Goal: Task Accomplishment & Management: Use online tool/utility

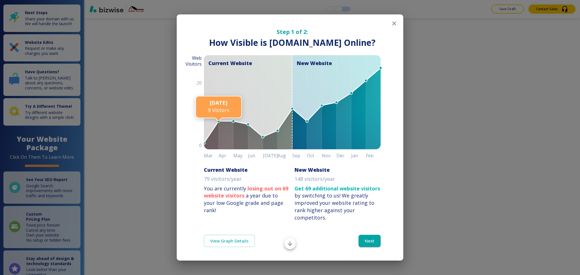
click at [396, 29] on div "Step 1 of 2: How Visible are You Online? How Visible is [DOMAIN_NAME] Online? C…" at bounding box center [290, 117] width 227 height 207
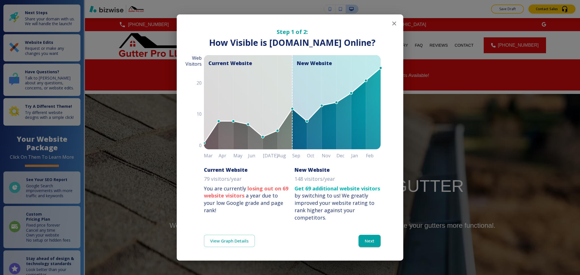
click at [393, 27] on div "Step 1 of 2: How Visible are You Online? How Visible is [DOMAIN_NAME] Online? C…" at bounding box center [290, 117] width 227 height 207
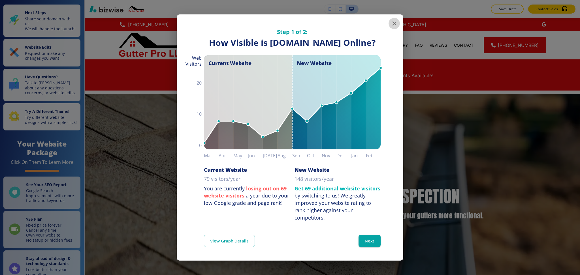
click at [391, 20] on icon "button" at bounding box center [394, 23] width 7 height 7
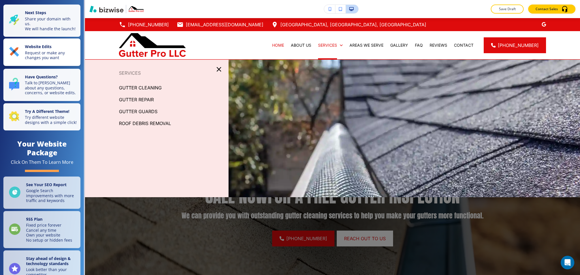
click at [37, 58] on p "Request or make any changes you want" at bounding box center [51, 55] width 52 height 10
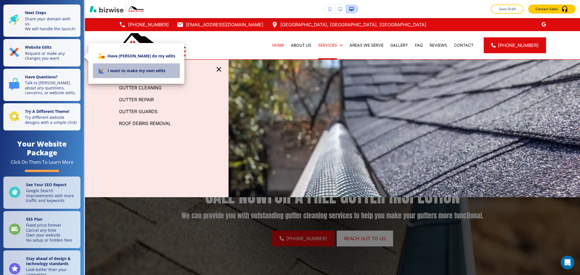
click at [154, 74] on li "I want to make my own edits" at bounding box center [136, 70] width 87 height 15
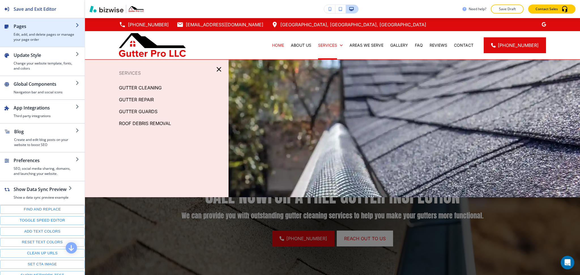
click at [27, 37] on h4 "Edit, add, and delete pages or manage your page order" at bounding box center [45, 37] width 62 height 10
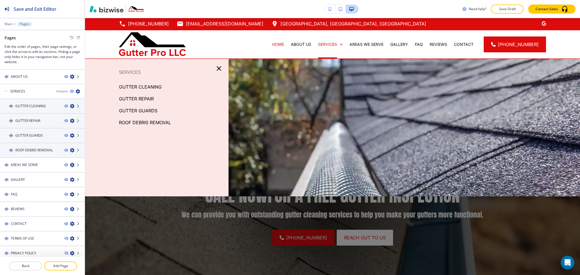
scroll to position [1, 0]
click at [217, 67] on icon "button" at bounding box center [219, 68] width 5 height 5
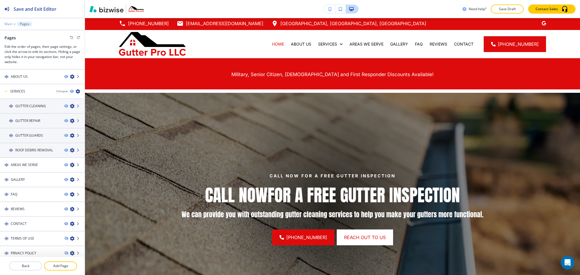
click at [9, 25] on p "Main" at bounding box center [9, 24] width 8 height 4
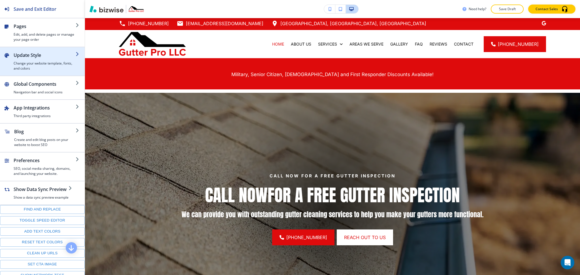
click at [31, 61] on h4 "Change your website template, fonts, and colors" at bounding box center [45, 66] width 62 height 10
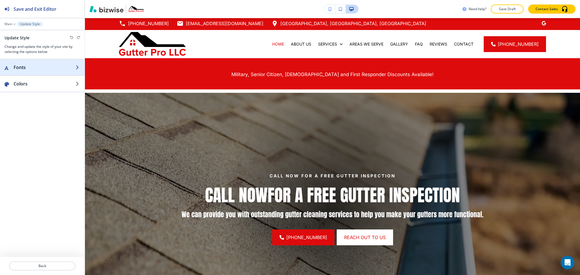
click at [34, 69] on h2 "Fonts" at bounding box center [45, 67] width 62 height 7
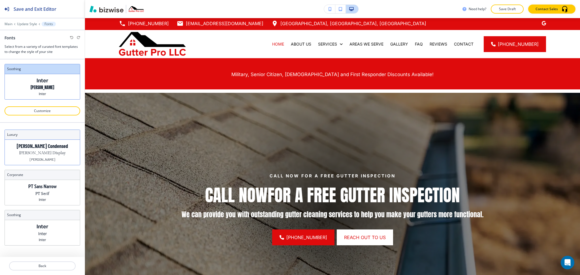
click at [56, 155] on div "[PERSON_NAME] Condensed [PERSON_NAME] Display [PERSON_NAME]" at bounding box center [42, 152] width 75 height 25
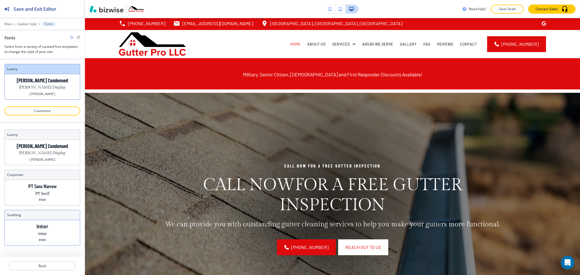
click at [49, 228] on div "Inter Inter Inter" at bounding box center [42, 232] width 75 height 25
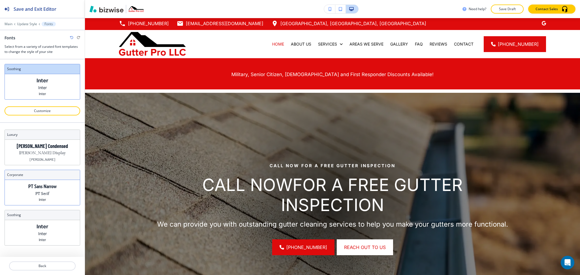
click at [47, 195] on p "PT Serif" at bounding box center [42, 194] width 14 height 6
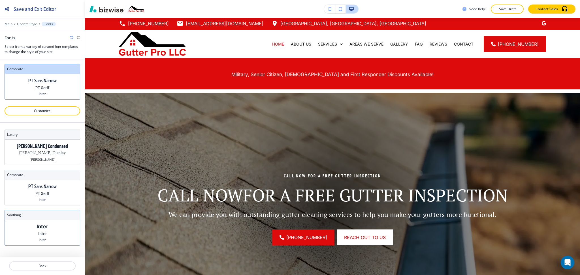
click at [60, 231] on div "Inter Inter Inter" at bounding box center [42, 232] width 75 height 25
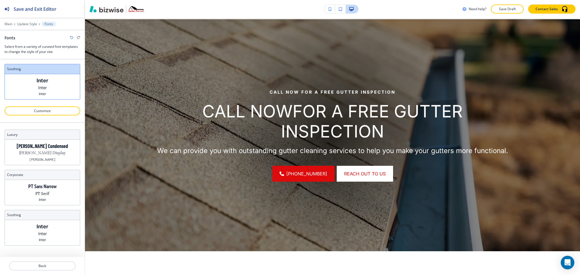
scroll to position [75, 0]
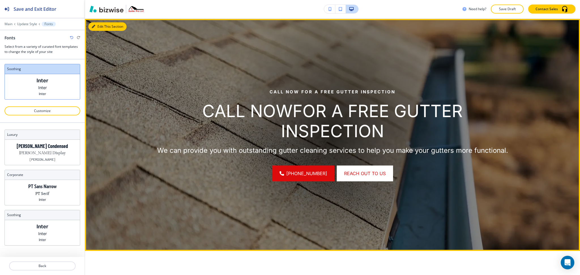
click at [96, 28] on button "Edit This Section" at bounding box center [107, 26] width 38 height 8
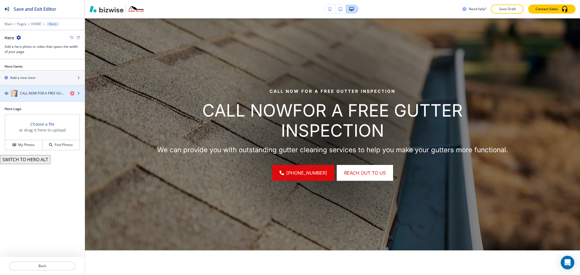
click at [46, 92] on h4 "CALL NOW FOR A FREE GUTTER INSPECTION" at bounding box center [43, 93] width 46 height 5
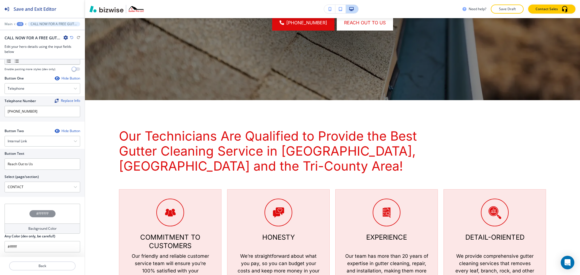
scroll to position [227, 0]
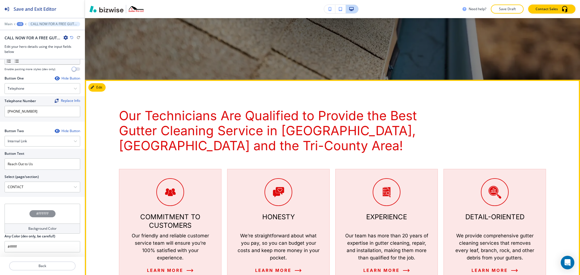
click at [101, 87] on button "Edit" at bounding box center [96, 87] width 17 height 8
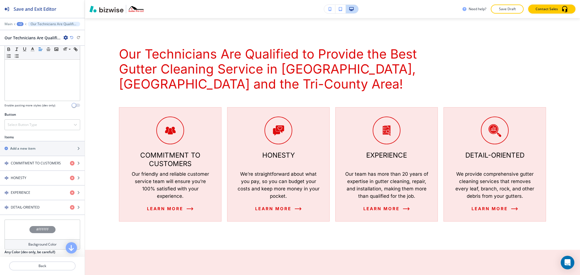
scroll to position [161, 0]
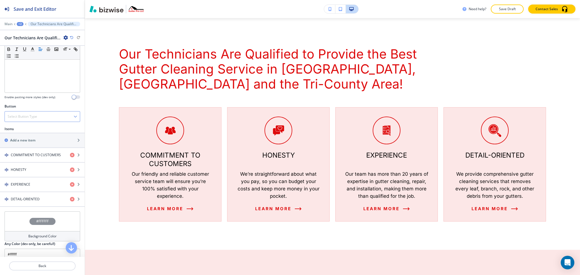
click at [50, 112] on div "Select Button Type" at bounding box center [42, 117] width 75 height 10
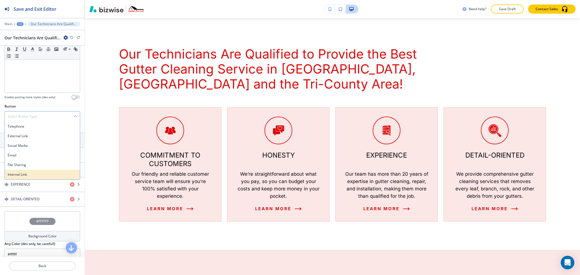
click at [40, 172] on h4 "Internal Link" at bounding box center [42, 174] width 69 height 5
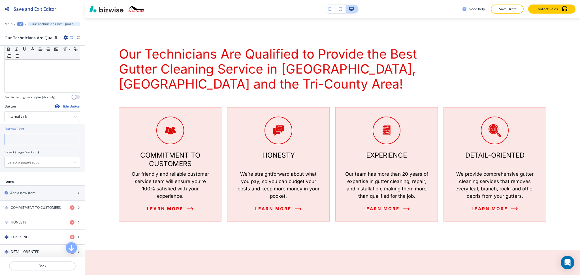
click at [40, 138] on input "text" at bounding box center [43, 139] width 76 height 11
type input "LEARN MORE"
click at [53, 165] on div "Button Text LEARN MORE Select (page/section) HOME HOME | Military, Senior Citiz…" at bounding box center [42, 148] width 85 height 48
click at [51, 159] on \(page\/section\) "Manual Input" at bounding box center [39, 163] width 69 height 10
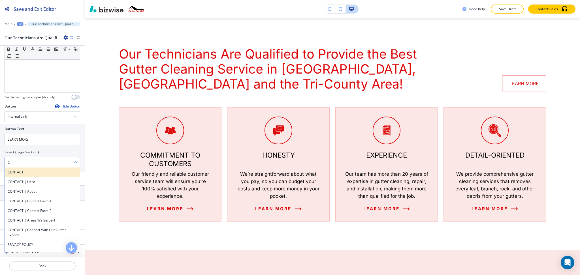
click at [24, 170] on h4 "CONTACT" at bounding box center [42, 172] width 69 height 5
type \(page\/section\) "CONTACT"
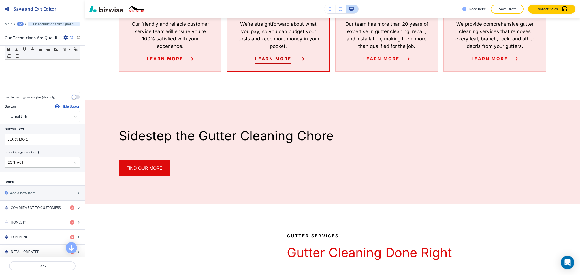
scroll to position [459, 0]
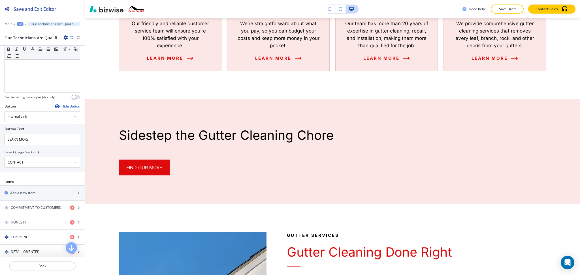
click at [19, 22] on div "+2" at bounding box center [20, 24] width 7 height 4
click at [30, 41] on p "HOME" at bounding box center [34, 43] width 29 height 5
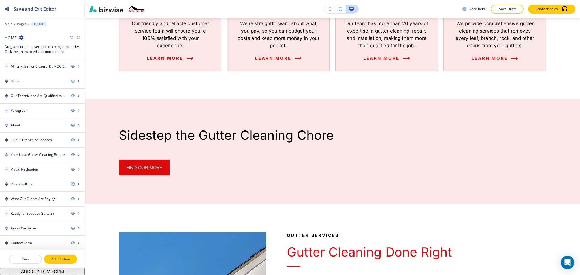
click at [66, 260] on p "Add Section" at bounding box center [61, 259] width 32 height 5
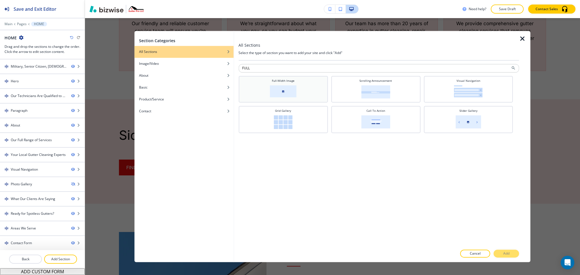
type input "FULL"
click at [296, 87] on img at bounding box center [283, 91] width 27 height 12
click at [515, 254] on button "Add" at bounding box center [506, 254] width 25 height 8
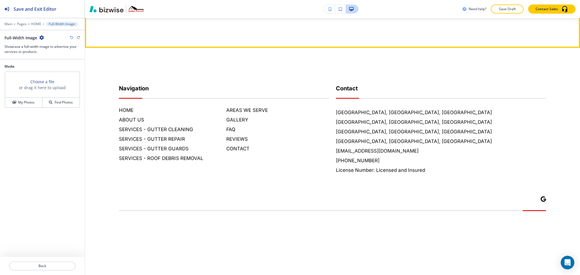
scroll to position [3122, 0]
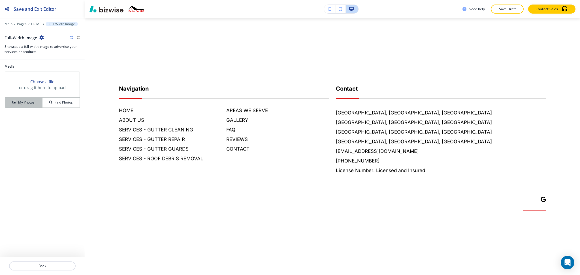
drag, startPoint x: 21, startPoint y: 100, endPoint x: 24, endPoint y: 100, distance: 2.9
click at [21, 100] on h4 "My Photos" at bounding box center [26, 102] width 16 height 5
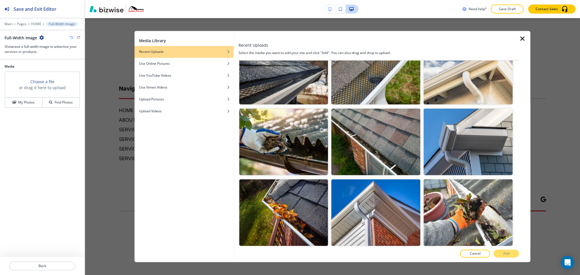
scroll to position [533, 0]
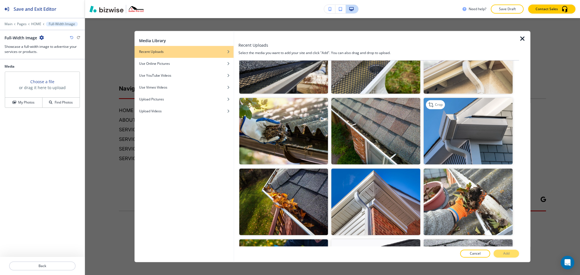
click at [445, 120] on img "button" at bounding box center [468, 131] width 89 height 67
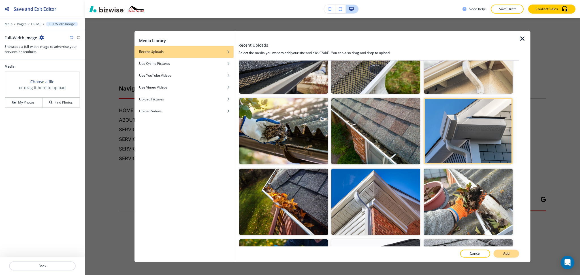
click at [509, 253] on p "Add" at bounding box center [506, 253] width 6 height 5
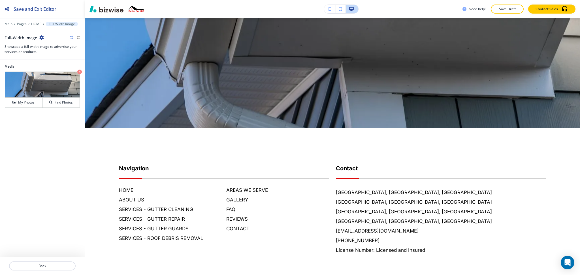
scroll to position [3042, 0]
click at [36, 22] on div "Main Pages HOME Full-Width Image" at bounding box center [43, 24] width 76 height 5
click at [37, 25] on p "HOME" at bounding box center [36, 24] width 10 height 4
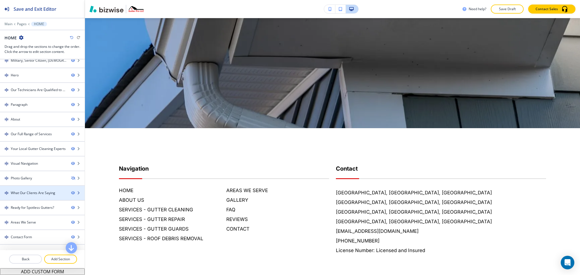
scroll to position [15, 0]
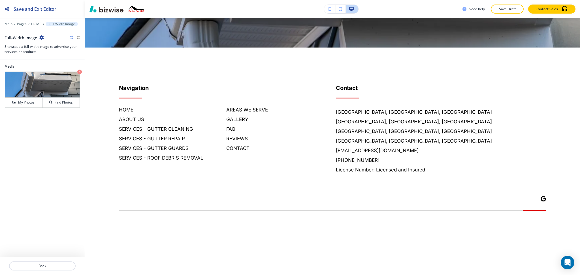
scroll to position [3166, 0]
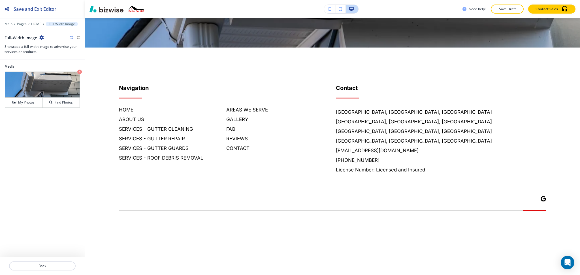
click at [41, 37] on icon "button" at bounding box center [41, 37] width 5 height 5
click at [50, 67] on p "Delete Section" at bounding box center [57, 67] width 29 height 5
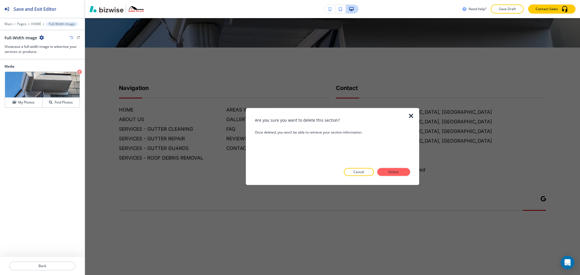
click at [388, 177] on div at bounding box center [332, 180] width 155 height 9
click at [388, 174] on p "Delete" at bounding box center [394, 172] width 14 height 5
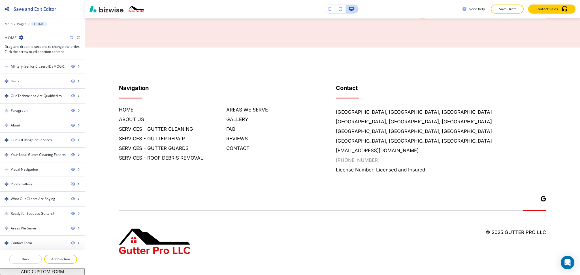
scroll to position [3137, 0]
drag, startPoint x: 70, startPoint y: 259, endPoint x: 77, endPoint y: 254, distance: 8.3
click at [71, 259] on p "Add Section" at bounding box center [61, 259] width 32 height 5
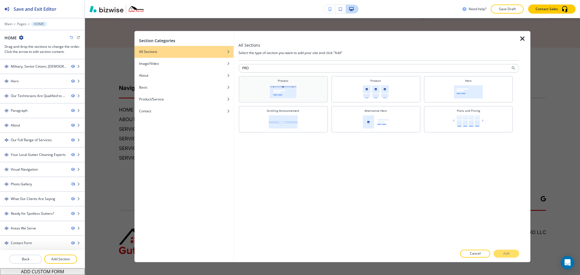
type input "PRO"
click at [277, 90] on img at bounding box center [283, 91] width 27 height 13
click at [501, 257] on button "Add" at bounding box center [506, 254] width 25 height 8
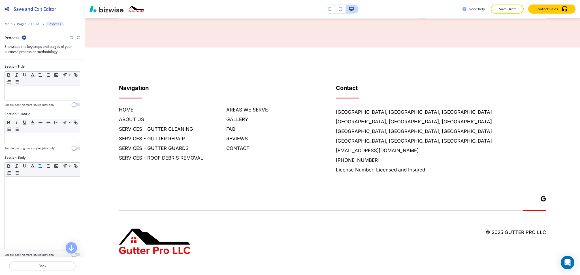
click at [35, 23] on p "HOME" at bounding box center [36, 24] width 10 height 4
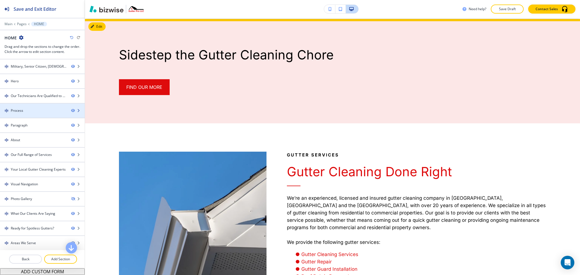
scroll to position [540, 0]
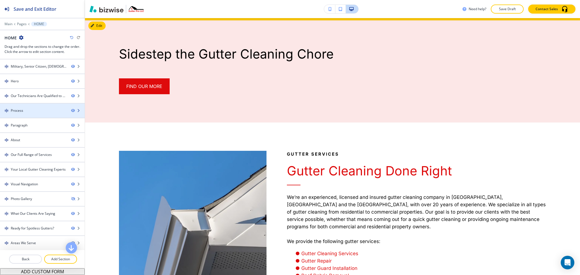
click at [19, 114] on div at bounding box center [42, 115] width 85 height 5
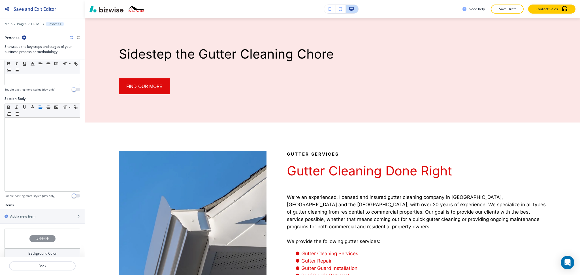
scroll to position [93, 0]
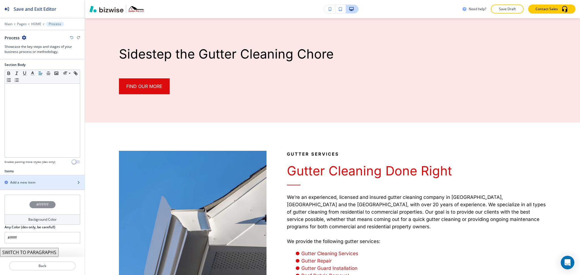
click at [19, 181] on h2 "Add a new item" at bounding box center [22, 182] width 25 height 5
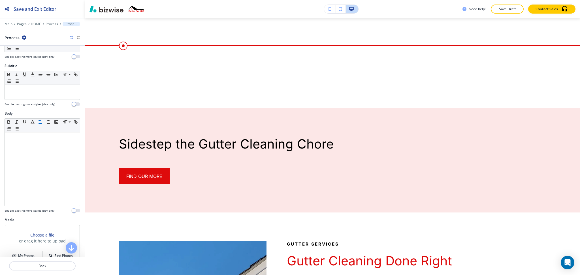
scroll to position [62, 0]
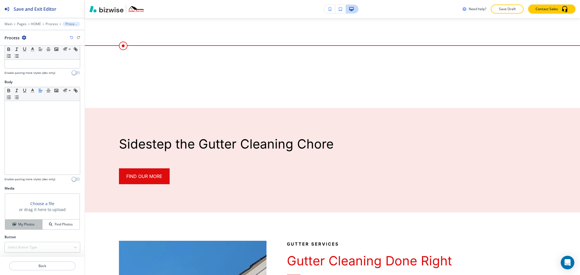
click at [24, 223] on h4 "My Photos" at bounding box center [26, 224] width 16 height 5
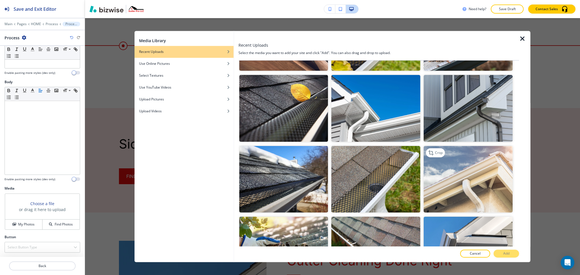
scroll to position [415, 0]
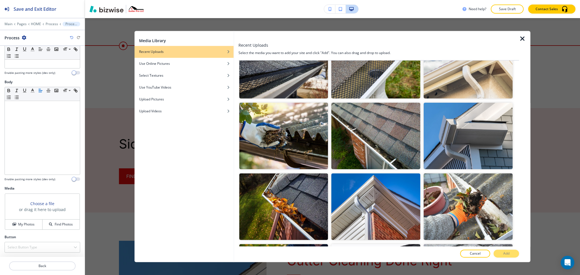
click at [462, 133] on img "button" at bounding box center [468, 136] width 89 height 67
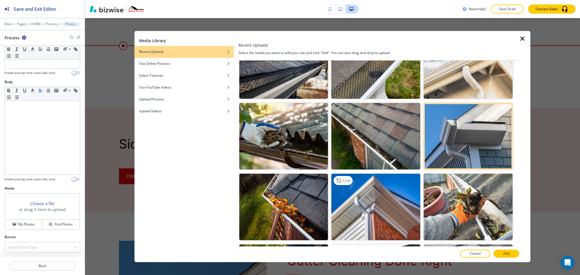
click at [351, 207] on img "button" at bounding box center [375, 207] width 89 height 67
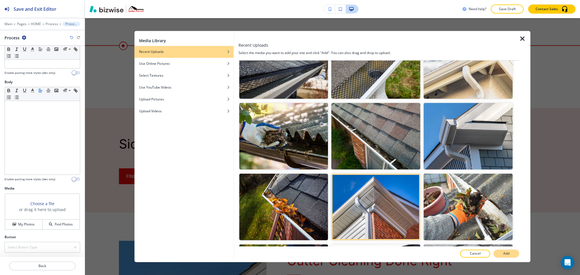
click at [512, 253] on button "Add" at bounding box center [506, 254] width 25 height 8
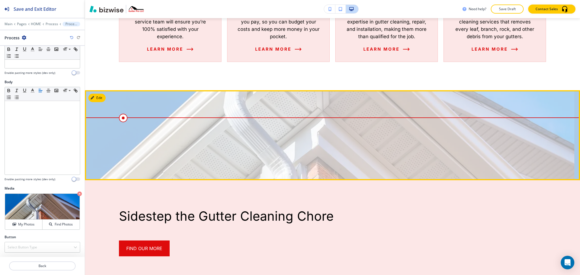
scroll to position [467, 0]
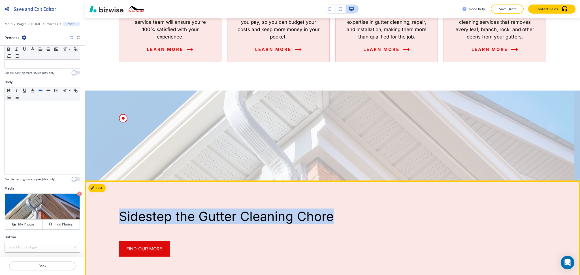
drag, startPoint x: 331, startPoint y: 219, endPoint x: 119, endPoint y: 217, distance: 212.4
click at [119, 217] on p "Sidestep the Gutter Cleaning Chore" at bounding box center [332, 216] width 427 height 15
copy p "Sidestep the Gutter Cleaning Chore"
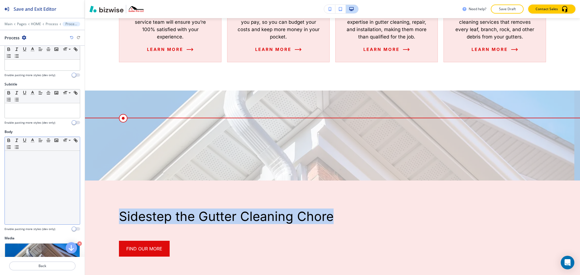
scroll to position [0, 0]
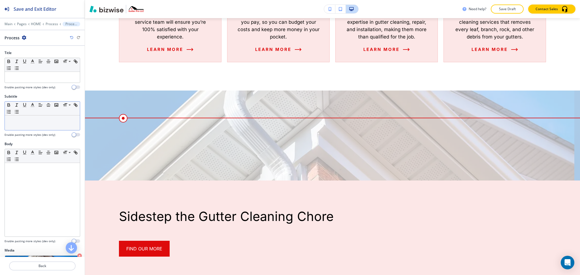
click at [45, 124] on div at bounding box center [42, 123] width 75 height 15
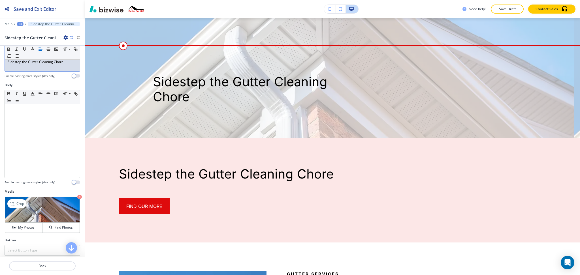
scroll to position [62, 0]
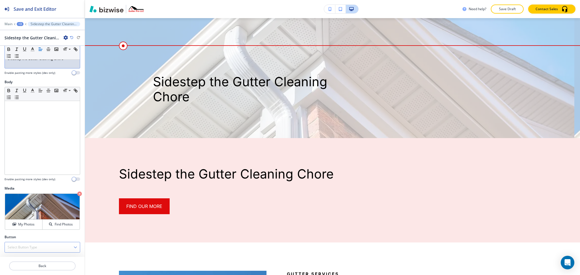
click at [38, 246] on div "Select Button Type" at bounding box center [42, 247] width 75 height 10
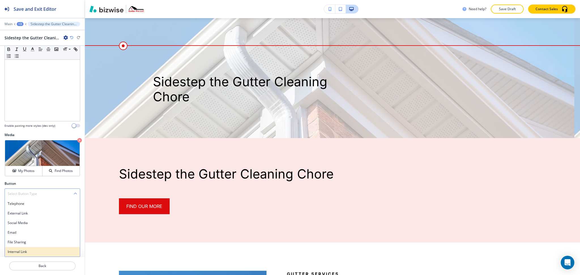
click at [34, 253] on h4 "Internal Link" at bounding box center [42, 251] width 69 height 5
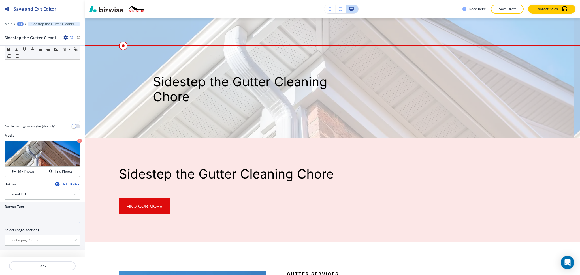
scroll to position [110, 0]
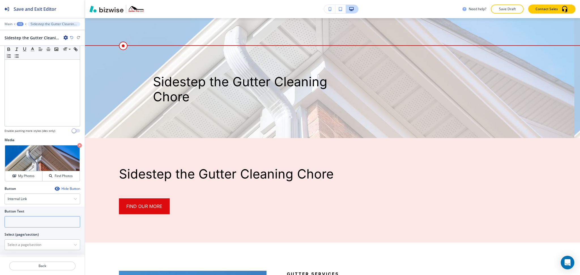
click at [28, 217] on input "text" at bounding box center [43, 221] width 76 height 11
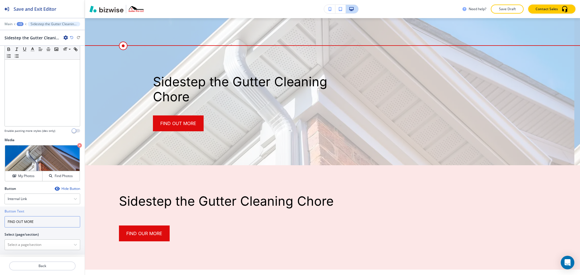
type input "FIND OUT MORE"
click at [49, 241] on \(page\/section\) "Manual Input" at bounding box center [39, 245] width 69 height 10
click at [33, 251] on div "CONTACT" at bounding box center [42, 255] width 75 height 10
type \(page\/section\) "CONTACT"
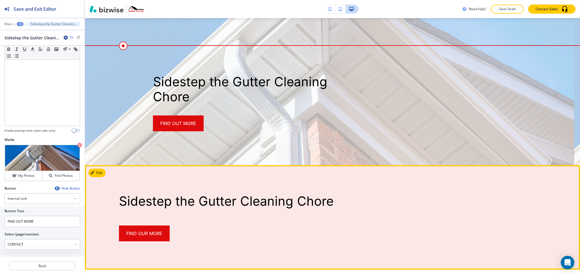
click at [96, 173] on button "Edit" at bounding box center [96, 173] width 17 height 8
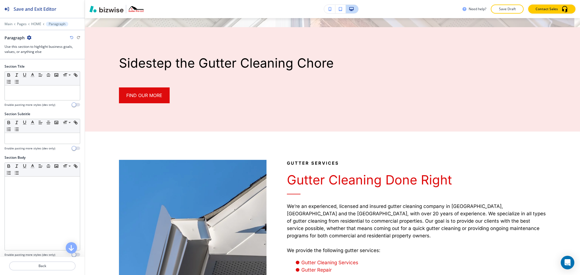
scroll to position [687, 0]
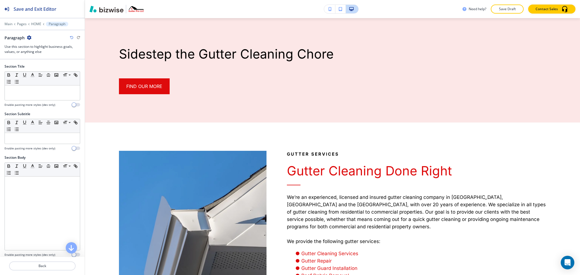
click at [28, 38] on icon "button" at bounding box center [29, 37] width 5 height 5
click at [51, 71] on button "Delete Section" at bounding box center [45, 67] width 36 height 10
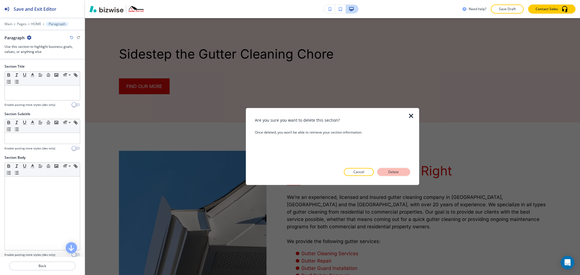
click at [389, 174] on p "Delete" at bounding box center [394, 172] width 14 height 5
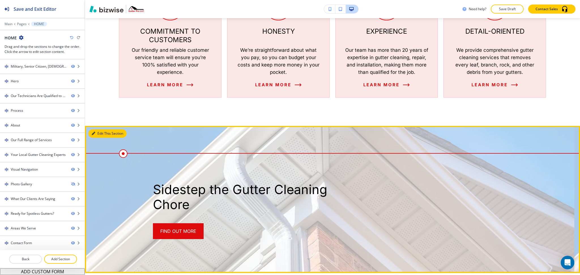
click at [100, 134] on button "Edit This Section" at bounding box center [107, 133] width 38 height 8
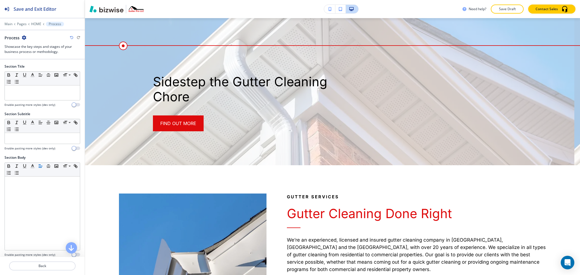
scroll to position [108, 0]
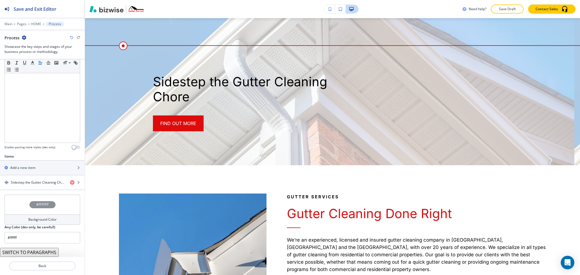
click at [52, 217] on h4 "Background Color" at bounding box center [42, 219] width 28 height 5
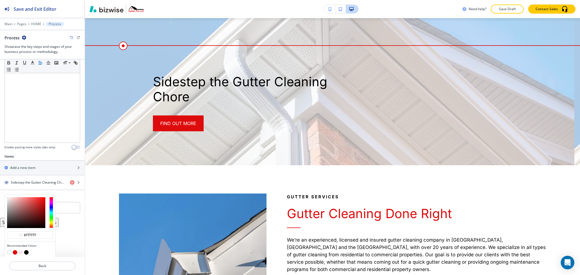
drag, startPoint x: 26, startPoint y: 252, endPoint x: 31, endPoint y: 250, distance: 4.8
click at [27, 252] on button "button" at bounding box center [26, 252] width 5 height 5
type input "#000000"
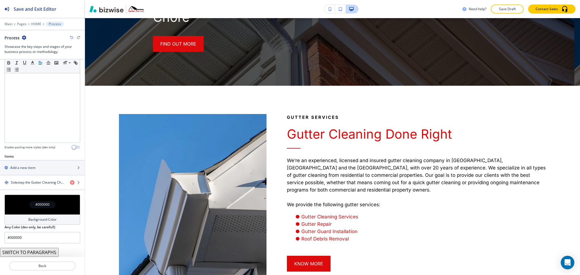
scroll to position [611, 0]
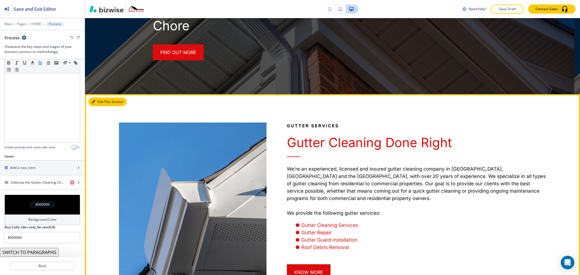
click at [97, 101] on button "Edit This Section" at bounding box center [107, 102] width 38 height 8
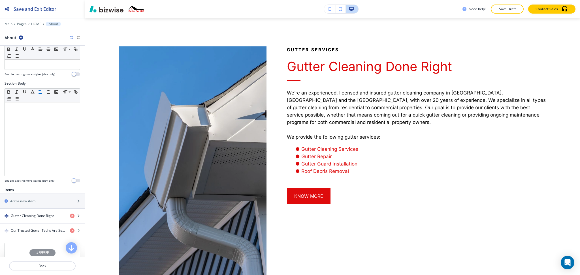
scroll to position [129, 0]
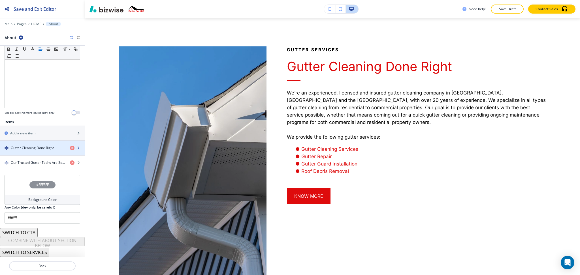
click at [33, 148] on h4 "Gutter Cleaning Done Right" at bounding box center [32, 148] width 43 height 5
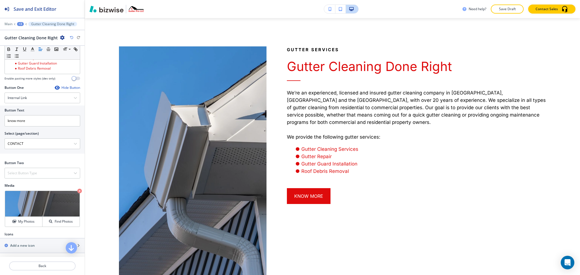
scroll to position [198, 0]
click at [18, 195] on p "Crop" at bounding box center [20, 197] width 8 height 5
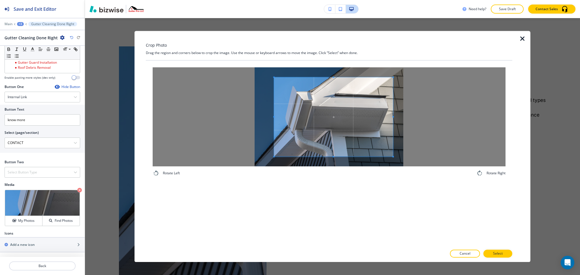
click at [342, 119] on span at bounding box center [333, 116] width 119 height 79
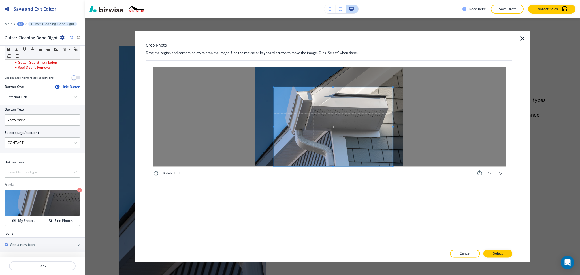
click at [341, 137] on span at bounding box center [333, 126] width 119 height 79
click at [331, 34] on div "Crop Photo Drag the region and corners below to crop the image. Use the mouse o…" at bounding box center [329, 146] width 366 height 231
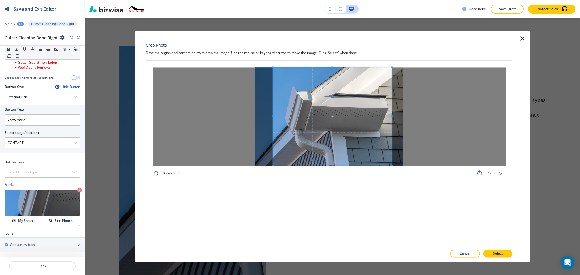
click at [342, 213] on div "Rotate Left Rotate Right" at bounding box center [329, 154] width 366 height 186
click at [501, 255] on p "Select" at bounding box center [498, 253] width 10 height 5
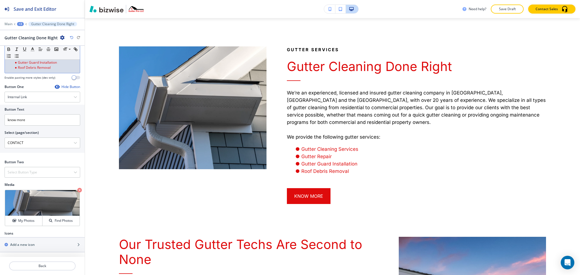
click at [60, 70] on li "Roof Debris Removal" at bounding box center [45, 67] width 64 height 5
click at [22, 194] on div "Crop" at bounding box center [16, 197] width 19 height 9
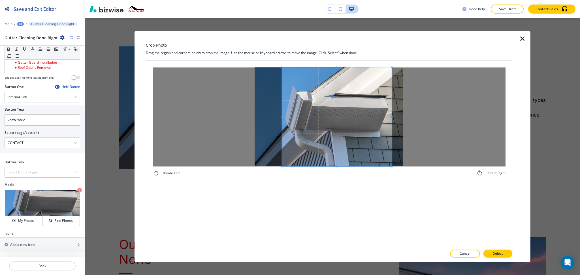
click at [282, 118] on div at bounding box center [337, 116] width 110 height 99
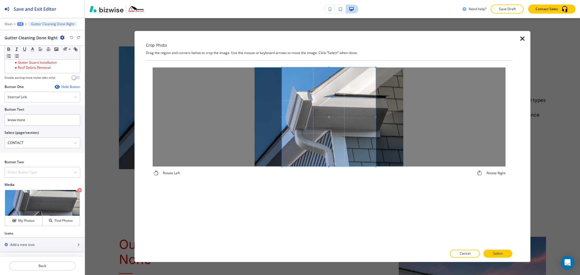
click at [375, 111] on span at bounding box center [375, 116] width 1 height 99
click at [506, 253] on button "Select" at bounding box center [497, 254] width 29 height 8
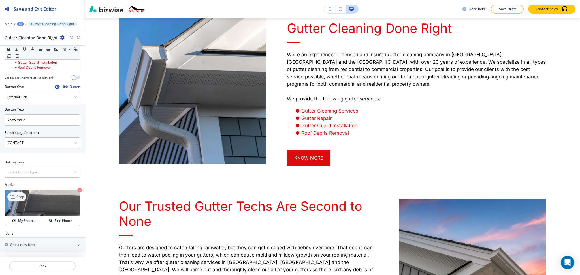
scroll to position [725, 0]
click at [17, 197] on p "Crop" at bounding box center [20, 197] width 8 height 5
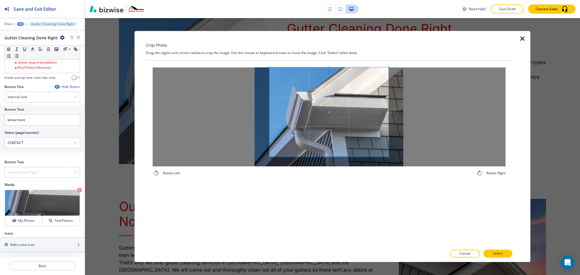
click at [328, 54] on div "Crop Photo Drag the region and corners below to crop the image. Use the mouse o…" at bounding box center [329, 146] width 366 height 231
click at [329, 195] on div "Rotate Left Rotate Right" at bounding box center [329, 154] width 366 height 186
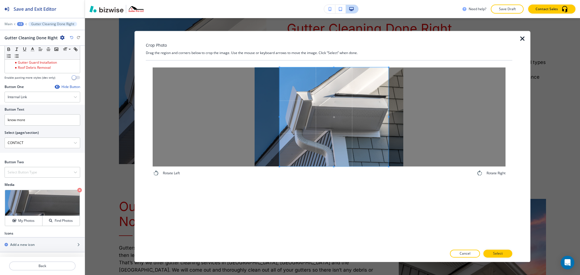
click at [279, 118] on div at bounding box center [333, 116] width 109 height 99
click at [387, 115] on span at bounding box center [334, 116] width 109 height 99
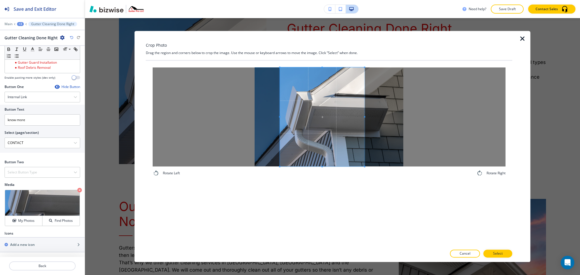
click at [365, 108] on span at bounding box center [364, 116] width 1 height 99
click at [363, 108] on span at bounding box center [363, 116] width 1 height 99
click at [497, 255] on p "Select" at bounding box center [498, 253] width 10 height 5
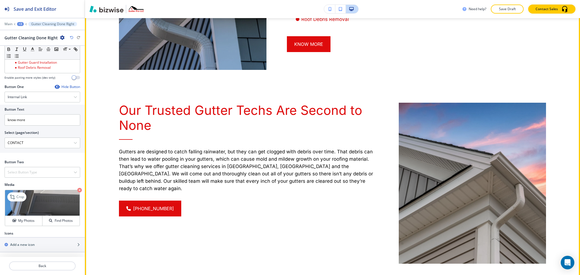
scroll to position [839, 0]
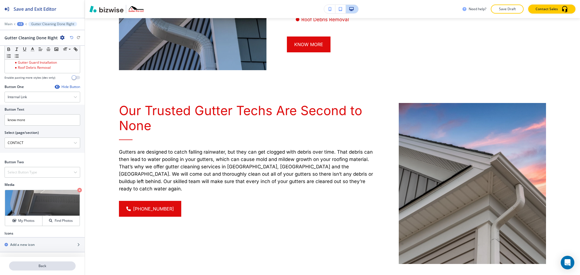
click at [48, 266] on p "Back" at bounding box center [42, 266] width 65 height 5
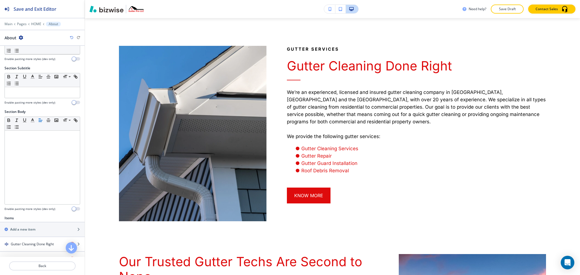
scroll to position [687, 0]
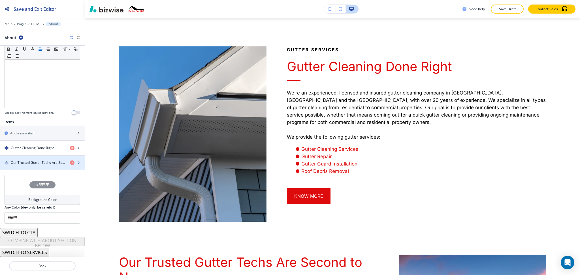
click at [44, 159] on div "button" at bounding box center [42, 158] width 85 height 5
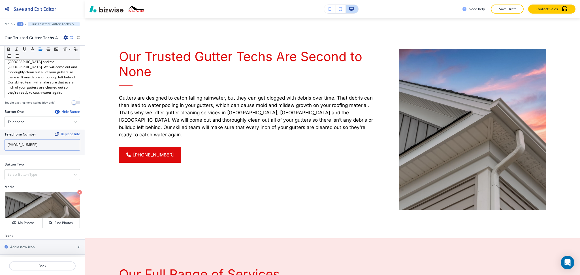
scroll to position [146, 0]
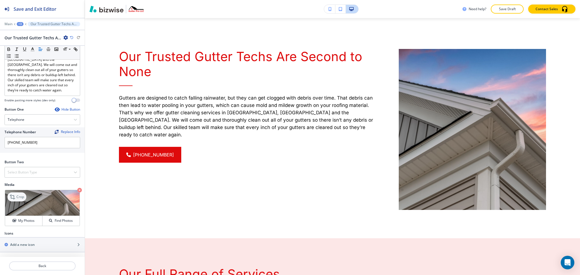
click at [16, 196] on p "Crop" at bounding box center [20, 197] width 8 height 5
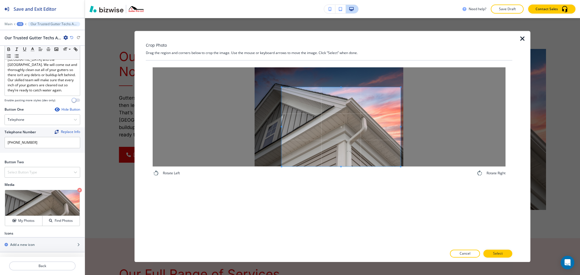
click at [374, 154] on span at bounding box center [340, 126] width 119 height 79
click at [496, 250] on div "Cancel Select" at bounding box center [329, 254] width 366 height 8
click at [499, 254] on p "Select" at bounding box center [498, 253] width 10 height 5
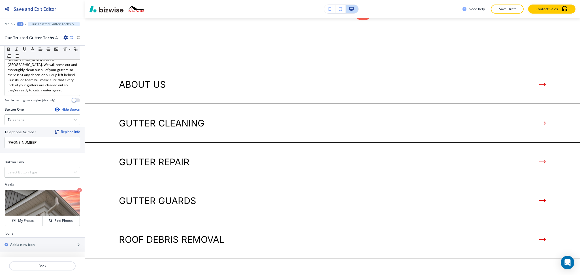
scroll to position [1466, 0]
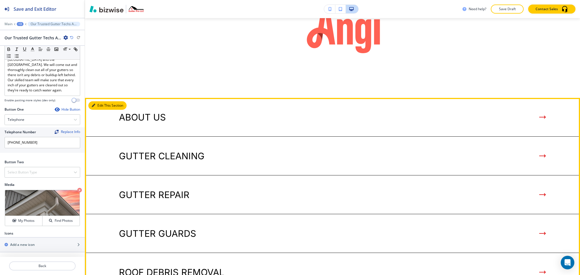
drag, startPoint x: 97, startPoint y: 88, endPoint x: 95, endPoint y: 90, distance: 3.2
click at [97, 101] on button "Edit This Section" at bounding box center [107, 105] width 38 height 8
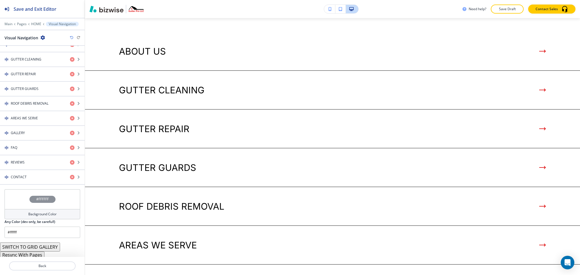
scroll to position [233, 0]
click at [41, 214] on h4 "Background Color" at bounding box center [42, 212] width 28 height 5
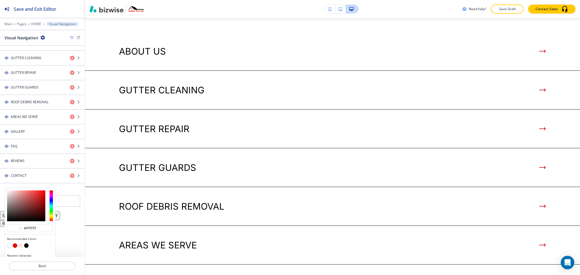
click at [19, 245] on button "button" at bounding box center [20, 245] width 5 height 5
type input "#fce7e7"
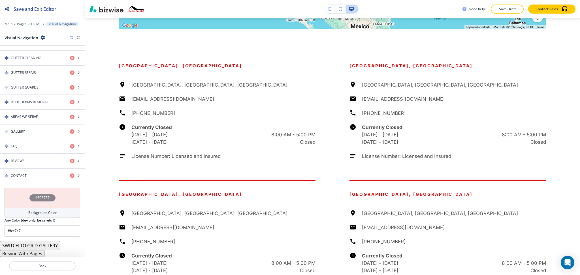
scroll to position [2534, 0]
